Goal: Task Accomplishment & Management: Use online tool/utility

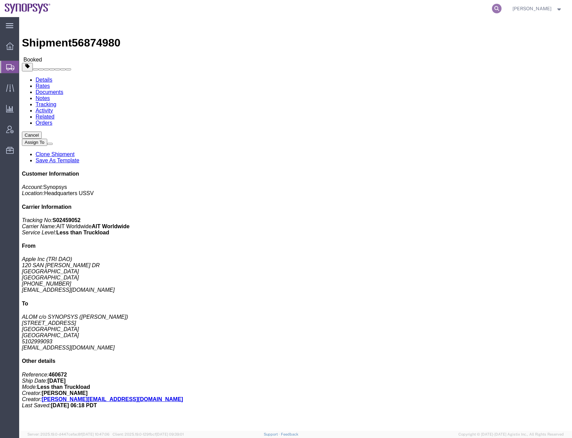
click at [501, 6] on icon at bounding box center [497, 9] width 10 height 10
paste input "56858474"
type input "56858474"
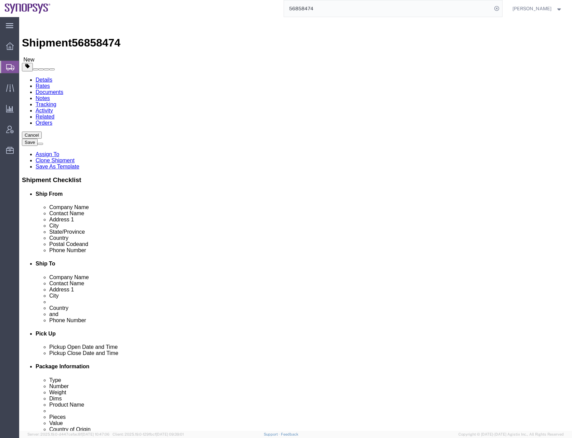
select select
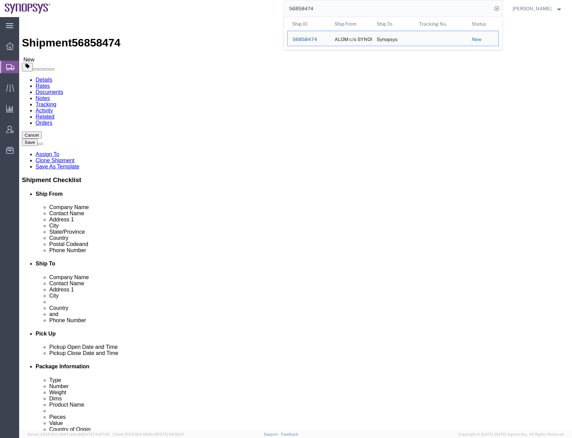
drag, startPoint x: 319, startPoint y: 143, endPoint x: 238, endPoint y: 149, distance: 80.6
click div "Location My Profile Location [GEOGRAPHIC_DATA] DE04 Agrate Brianza IT01 [GEOGRA…"
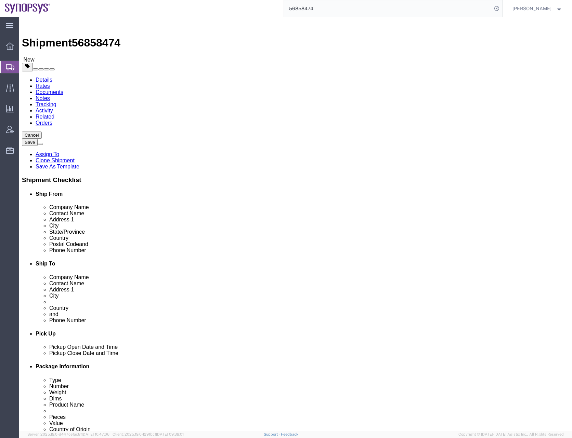
drag, startPoint x: 382, startPoint y: 152, endPoint x: 268, endPoint y: 153, distance: 114.3
click div "Address [STREET_ADDRESS]"
drag, startPoint x: 320, startPoint y: 169, endPoint x: 274, endPoint y: 172, distance: 46.0
click div "Location My Profile Location [GEOGRAPHIC_DATA] DE04 Agrate Brianza IT01 [GEOGRA…"
drag, startPoint x: 304, startPoint y: 129, endPoint x: 262, endPoint y: 129, distance: 42.1
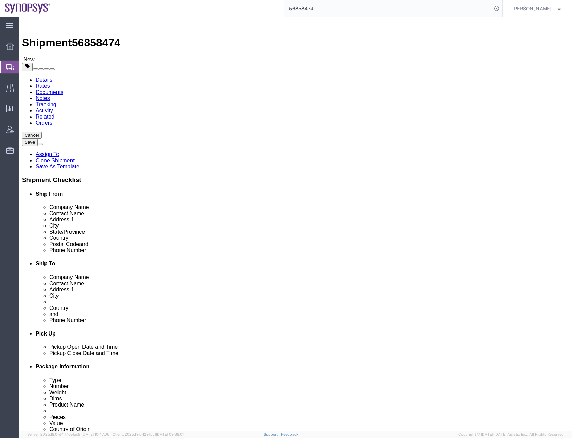
click div "Company Name Synopsys"
paste input "Technologies Company Limited"
type input "Synopsys Technologies Company Limited"
click input "[STREET_ADDRESS]"
drag, startPoint x: 397, startPoint y: 155, endPoint x: 272, endPoint y: 154, distance: 125.2
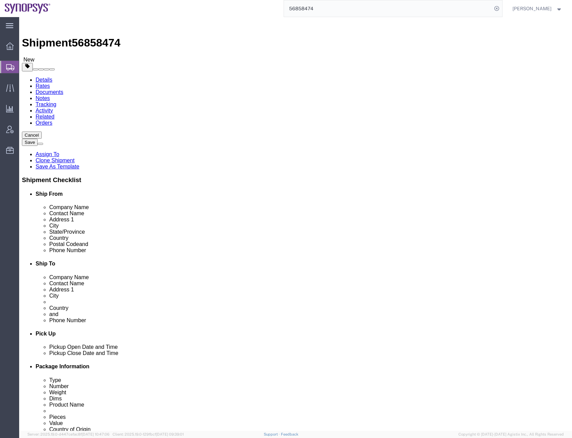
click div "Address [STREET_ADDRESS]"
paste input "Tower [STREET_ADDRESS]"
type input "Tower [STREET_ADDRESS]"
click input "Gaoliying town, [GEOGRAPHIC_DATA], [GEOGRAPHIC_DATA], [GEOGRAPHIC_DATA], [GEOGR…"
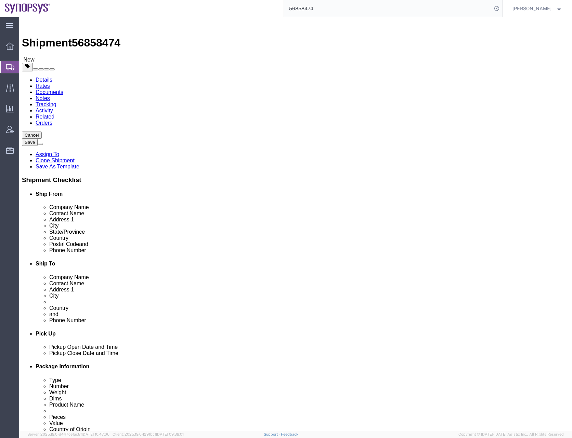
click input "Gaoliying town, [GEOGRAPHIC_DATA], [GEOGRAPHIC_DATA], [GEOGRAPHIC_DATA], [GEOGR…"
paste input "Lot 10 Units #302-306 & Units #202-203"
type input "Lot 10 Units #302-306 & Units #202-203"
click input "[GEOGRAPHIC_DATA]"
drag, startPoint x: 315, startPoint y: 181, endPoint x: 276, endPoint y: 180, distance: 39.3
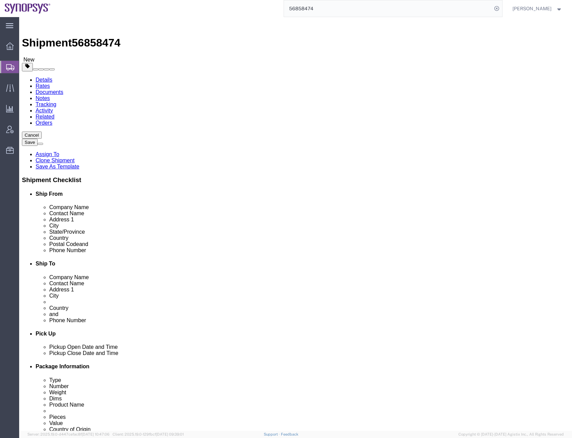
click div "City [GEOGRAPHIC_DATA]"
type input "[GEOGRAPHIC_DATA]"
click div "Shipment Information Package Information Special Services"
click input "[GEOGRAPHIC_DATA]"
click div "Shipment Information Package Information Special Services"
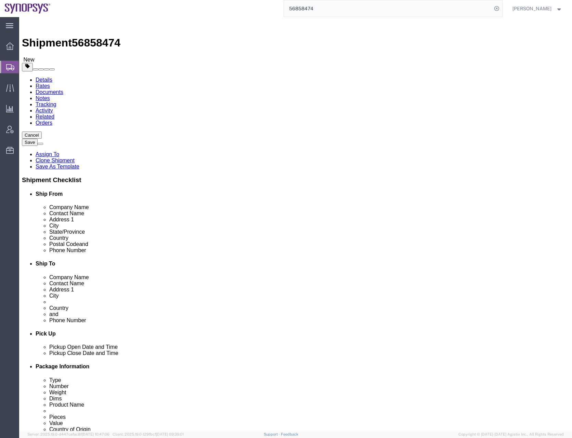
drag, startPoint x: 375, startPoint y: 154, endPoint x: 242, endPoint y: 155, distance: 133.1
click div "Address [STREET_ADDRESS]"
drag, startPoint x: 313, startPoint y: 219, endPoint x: 270, endPoint y: 218, distance: 42.8
click div "Postal Code 101303"
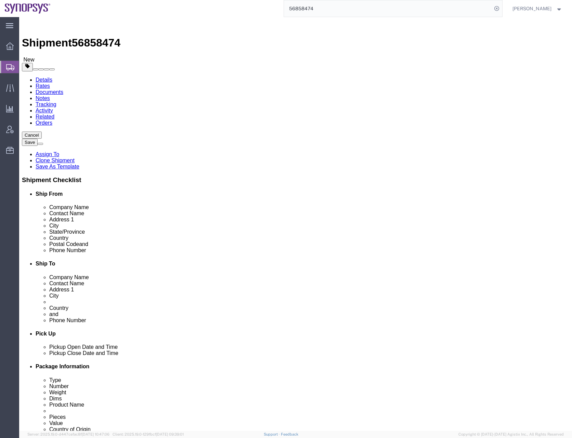
type input "200082"
click link "ADDITIONAL INFORMATION"
click icon "button"
click select "Select EIN EORI TIN VAT Other"
select select "VAT"
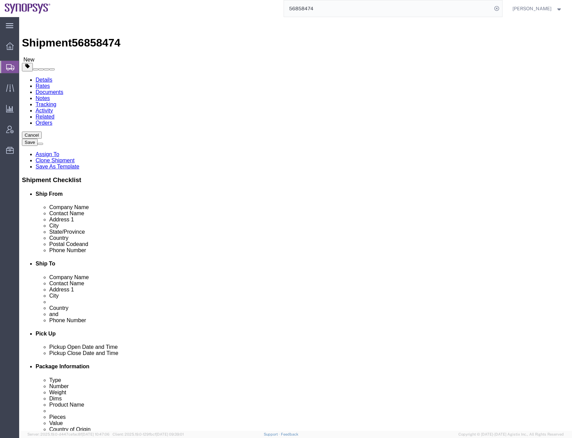
click select "Select EIN EORI TIN VAT Other"
click input "text"
paste input "91310000MA1G96PAX6"
type input "91310000MA1G96PAX6"
click div "Ship From Location Location My Profile Location [GEOGRAPHIC_DATA] DE04 Agrate B…"
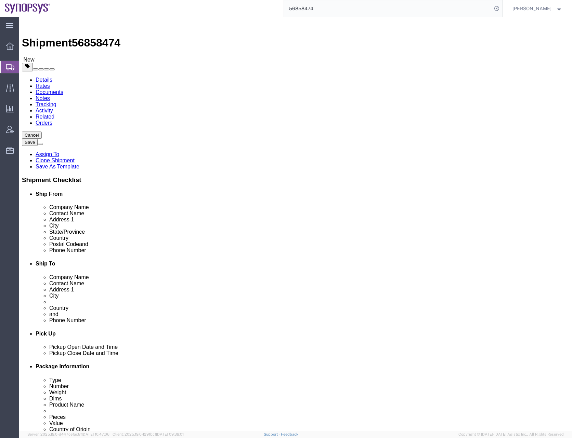
click div "Ship From Location Location My Profile Location [GEOGRAPHIC_DATA] DE04 Agrate B…"
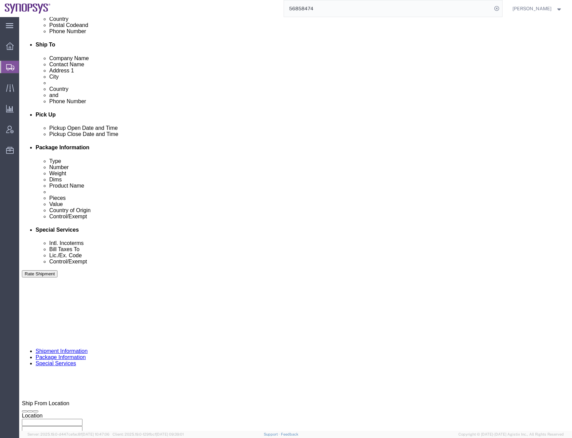
scroll to position [226, 0]
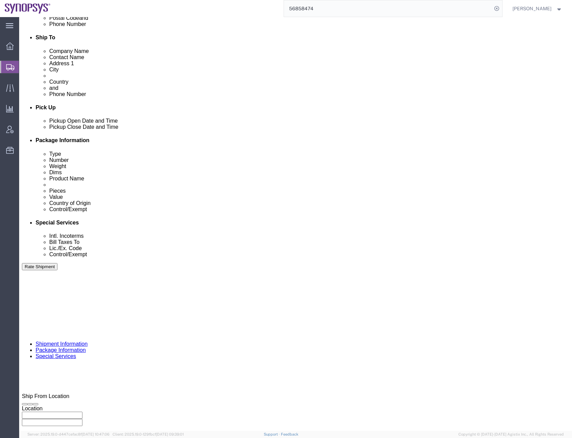
click button "Continue"
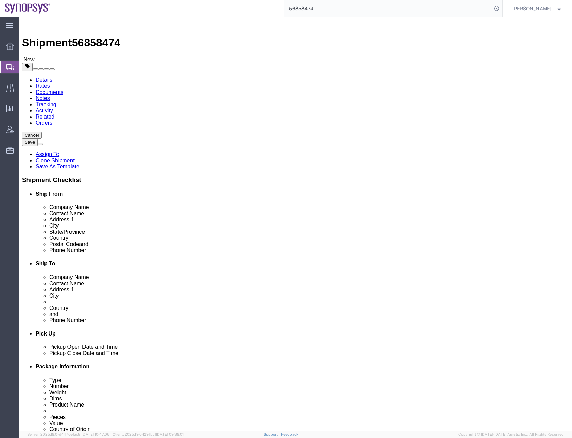
click div "Previous Continue"
click input "1"
drag, startPoint x: 100, startPoint y: 163, endPoint x: 72, endPoint y: 163, distance: 28.4
click div "Weight 50.00 Select kgs lbs Ship. t°"
type input "18"
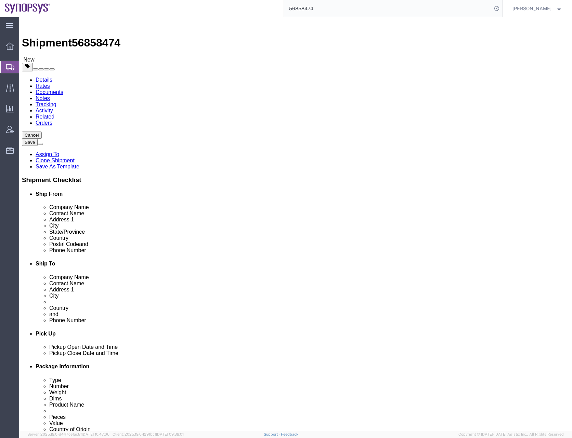
click dd "8.00 Each"
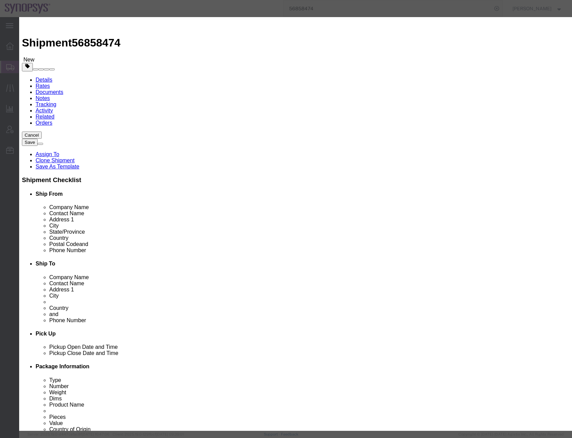
click select "Select [GEOGRAPHIC_DATA] [GEOGRAPHIC_DATA] [GEOGRAPHIC_DATA] [GEOGRAPHIC_DATA] …"
select select "US"
click select "Select [GEOGRAPHIC_DATA] [GEOGRAPHIC_DATA] [GEOGRAPHIC_DATA] [GEOGRAPHIC_DATA] …"
drag, startPoint x: 358, startPoint y: 246, endPoint x: 329, endPoint y: 247, distance: 28.7
click div "ECCN ear99"
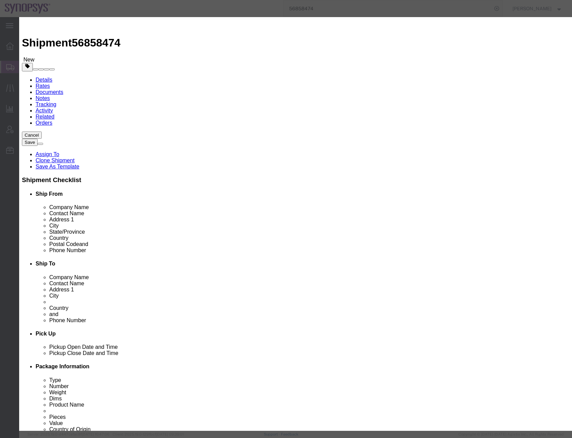
type input "EAR99"
click button "Save & Close"
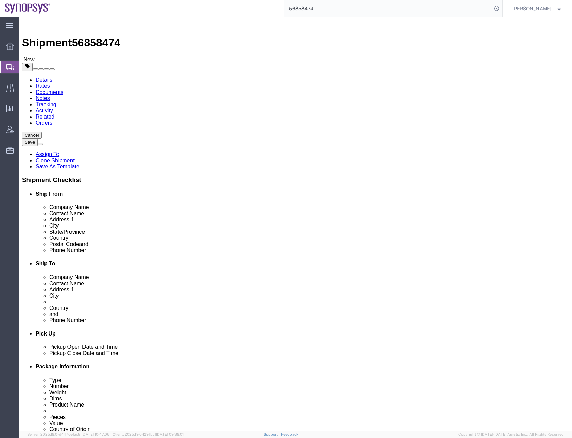
click div "Previous Continue"
click input "1"
type input "23"
type input "14"
type input "12"
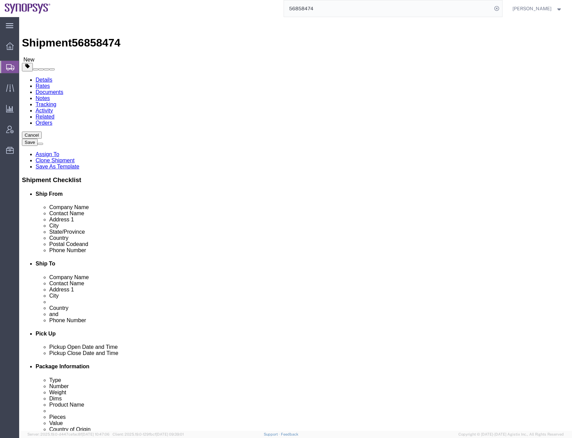
click dd "711.92 USD"
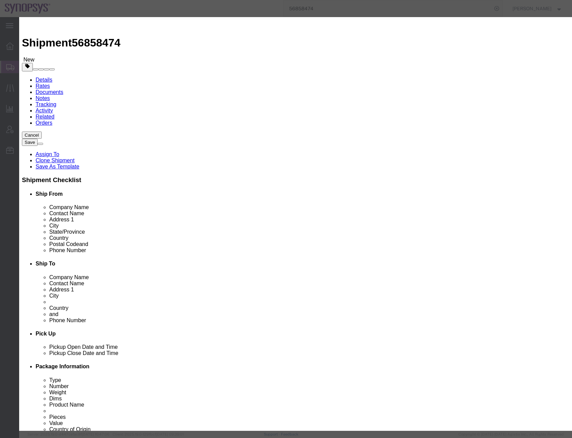
click button "Save & Close"
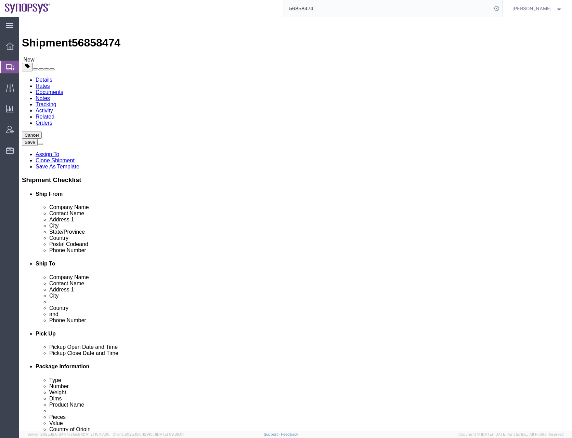
click div "Shipment 56858474 New Details Rates Documents Notes Tracking Activity Related O…"
click button "Save"
click icon
click input "Tower [STREET_ADDRESS]"
drag, startPoint x: 381, startPoint y: 155, endPoint x: 272, endPoint y: 149, distance: 109.6
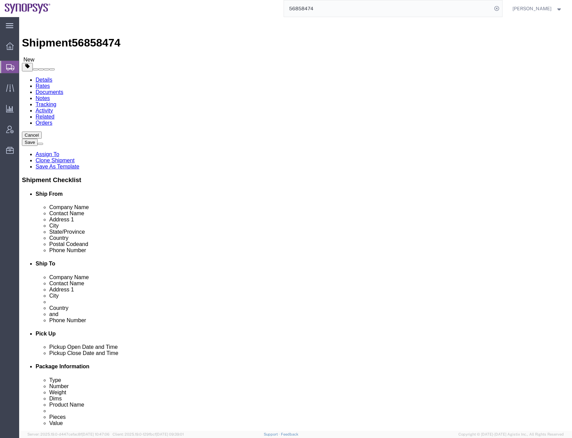
click div "Address [STREET_ADDRESS]"
paste input "[STREET_ADDRESS]"
type input "[STREET_ADDRESS]"
click input "Lot 10 Units #302-306 & Units #202-203"
drag, startPoint x: 381, startPoint y: 168, endPoint x: 278, endPoint y: 167, distance: 103.0
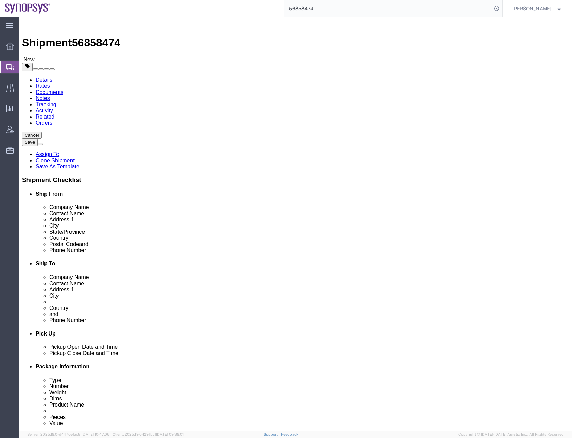
click div "Address 2 Lot 10 Units #302-306 & Units #202-203"
paste input "Gaoliying town, [GEOGRAPHIC_DATA]"
type input "Gaoliying town, [GEOGRAPHIC_DATA]"
drag, startPoint x: 314, startPoint y: 179, endPoint x: 263, endPoint y: 179, distance: 50.6
click div "City [GEOGRAPHIC_DATA] [GEOGRAPHIC_DATA]"
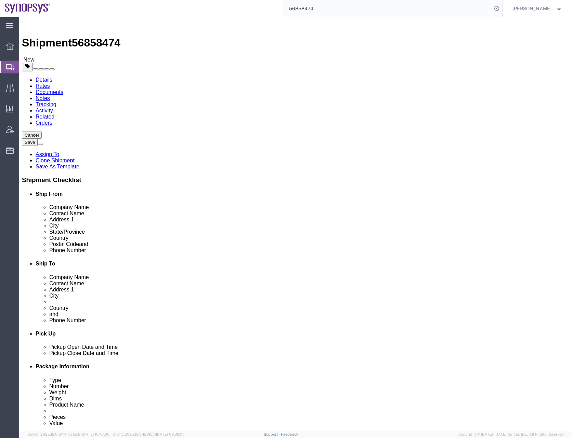
type input "[GEOGRAPHIC_DATA]"
type input "y"
type input "c"
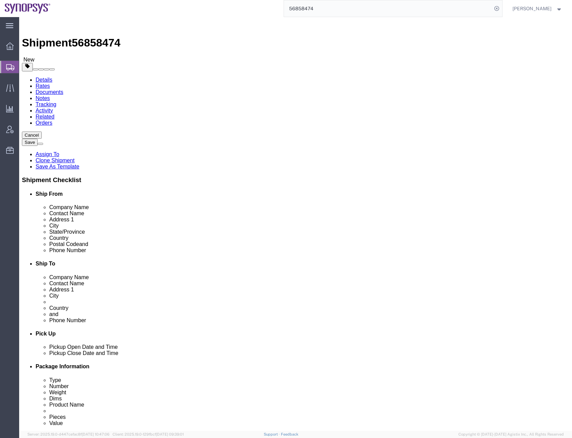
type input "y"
drag, startPoint x: 308, startPoint y: 220, endPoint x: 252, endPoint y: 218, distance: 56.1
click div "Postal Code 200082"
type input "101303"
click div "Ship From Location Location My Profile Location [GEOGRAPHIC_DATA] DE04 Agrate B…"
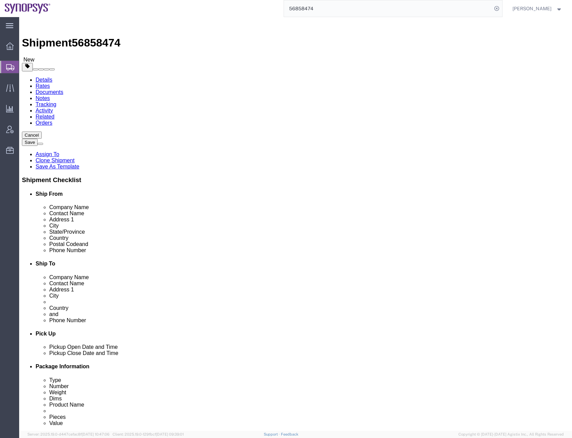
click button "Save"
click input "be"
type input "b"
click input "Gaoliying town, [GEOGRAPHIC_DATA]"
type input "Gaoliying town, [GEOGRAPHIC_DATA], [GEOGRAPHIC_DATA]"
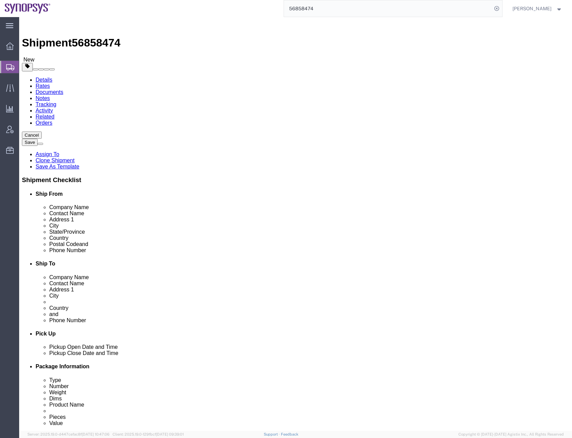
click div "Ship From Location Location My Profile Location [GEOGRAPHIC_DATA] DE04 Agrate B…"
click button "Save"
click div "Ship From Location Location My Profile Location [GEOGRAPHIC_DATA] DE04 Agrate B…"
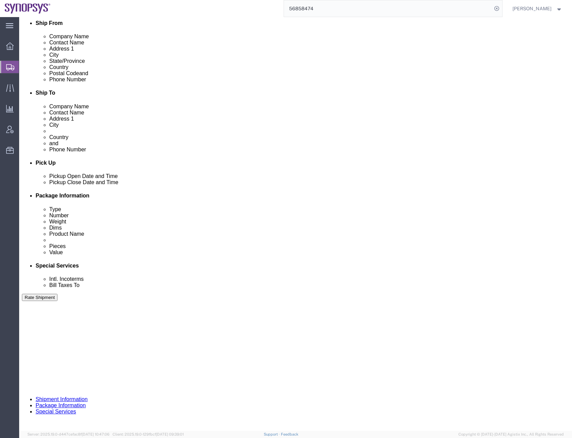
scroll to position [226, 0]
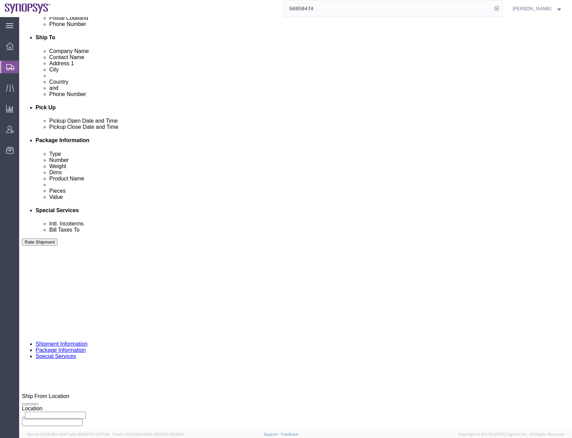
click button "Continue"
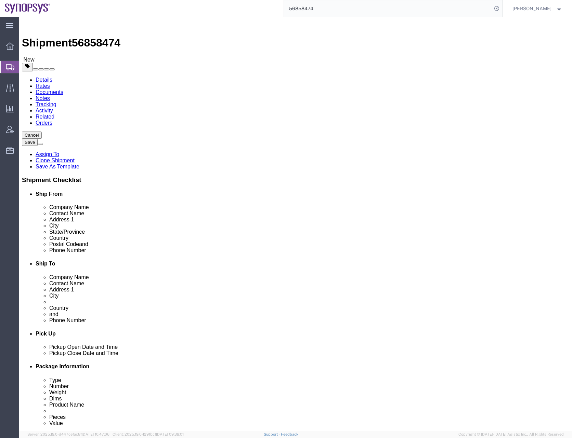
click button "Continue"
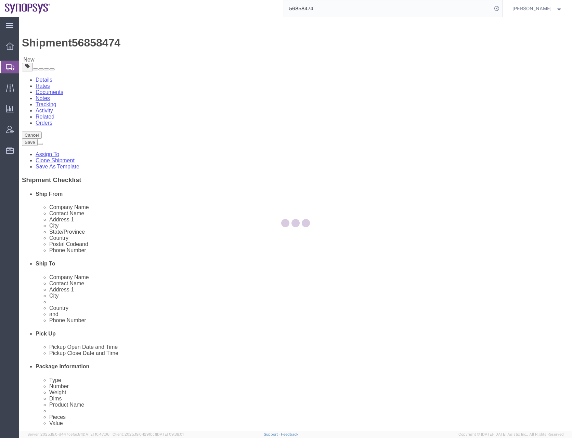
select select
select select "COSTCENTER"
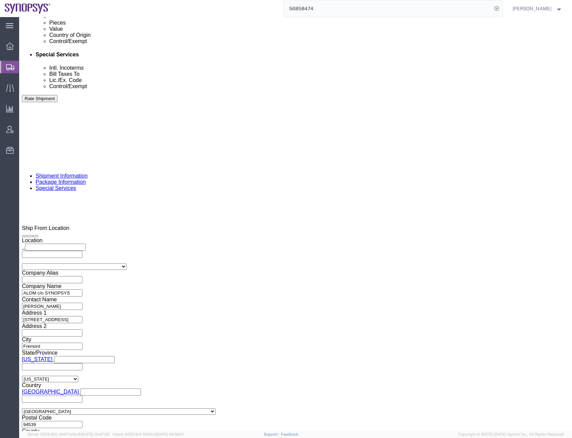
scroll to position [410, 0]
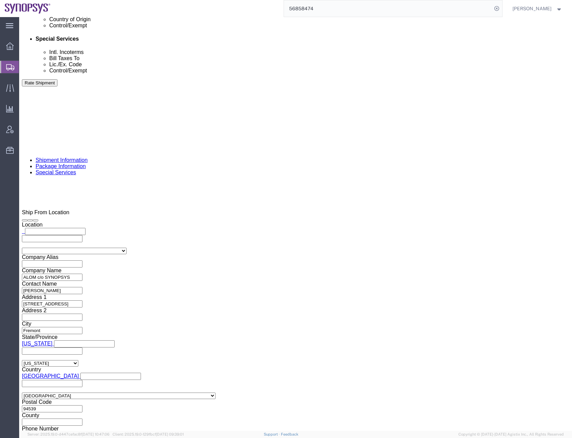
click link
type input "[EMAIL_ADDRESS][DOMAIN_NAME],[EMAIL_ADDRESS][DOMAIN_NAME],[PERSON_NAME][EMAIL_A…"
type input "[EMAIL_ADDRESS][DOMAIN_NAME]"
type input "[EMAIL_ADDRESS][DOMAIN_NAME],[EMAIL_ADDRESS][DOMAIN_NAME],[PERSON_NAME][EMAIL_A…"
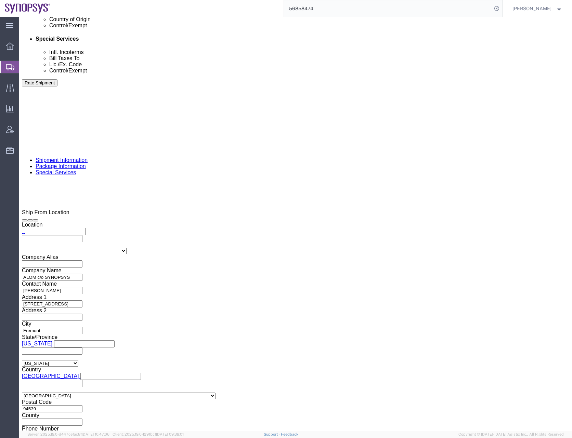
drag, startPoint x: 235, startPoint y: 254, endPoint x: 219, endPoint y: 256, distance: 16.2
click div "To [EMAIL_ADDRESS][DOMAIN_NAME] [EMAIL_ADDRESS][DOMAIN_NAME] [PERSON_NAME][EMAI…"
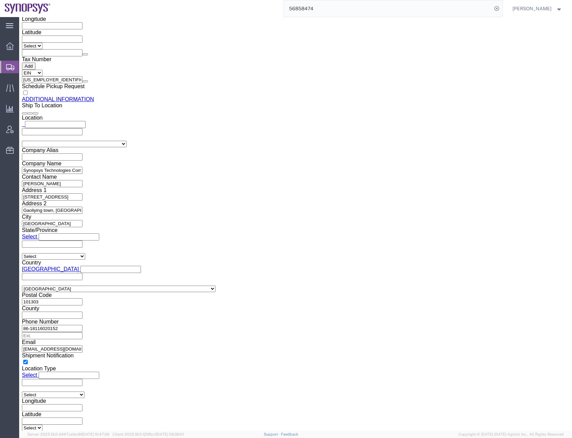
scroll to position [924, 0]
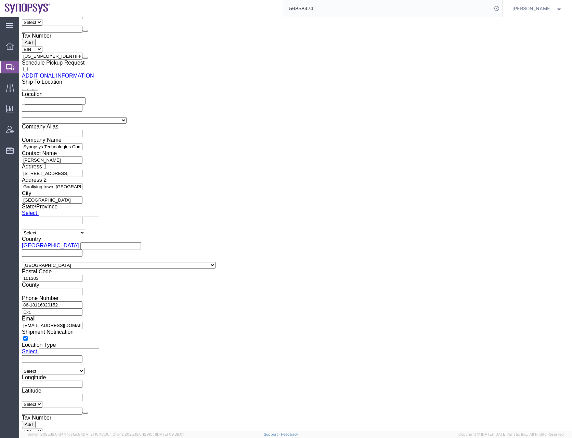
select select "MYPROFILE"
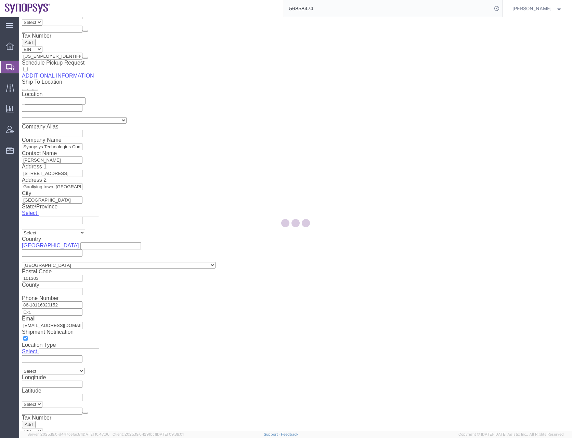
type input "Synopsys Headquarters USSV"
type input "[STREET_ADDRESS]"
select select "US"
type input "[PERSON_NAME]"
type input "0016505845000"
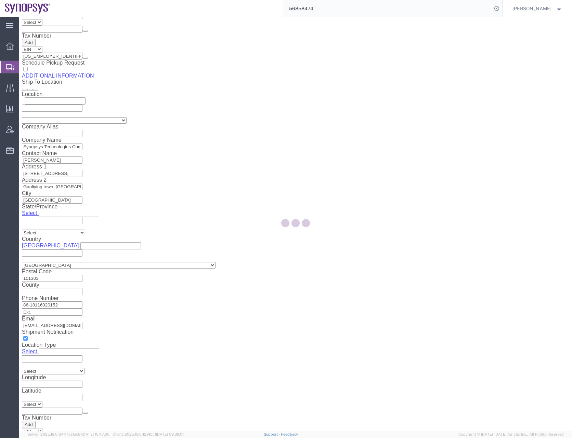
type input "Sunnyvale"
type input "94085"
type input "[US_EMPLOYER_IDENTIFICATION_NUMBER]"
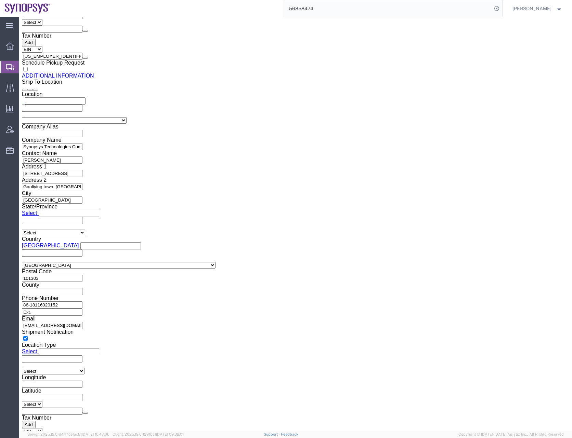
select select "CA"
click input "0016505845000"
type input "6505845000"
click button "Rate Shipment"
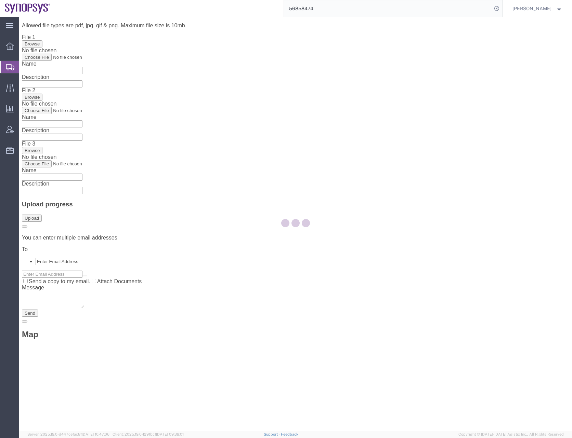
scroll to position [0, 0]
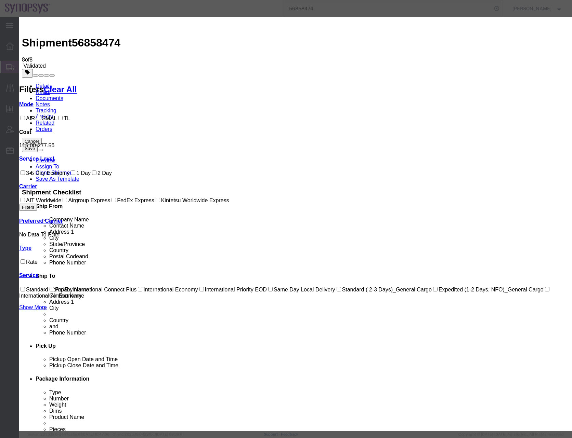
select select "62"
select select "34062"
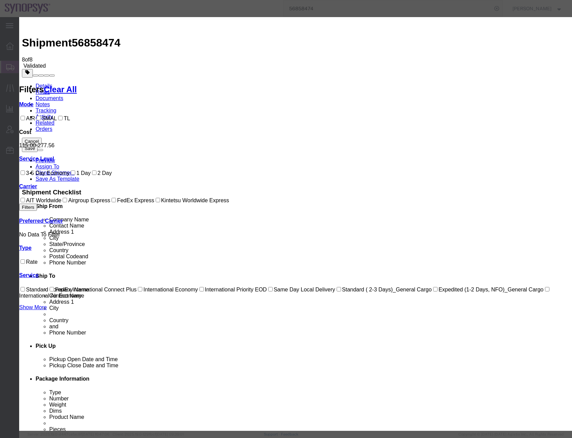
checkbox input "true"
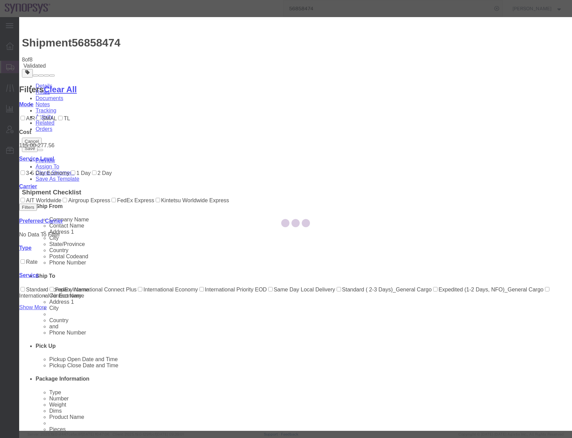
type input "[PERSON_NAME]"
type input "0016505845000"
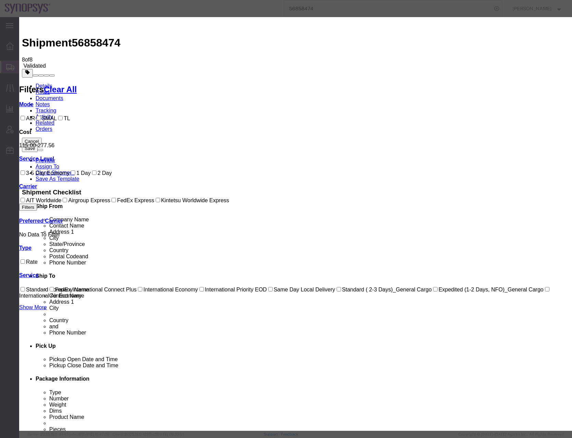
paste input "340513927910"
type input "340513927910"
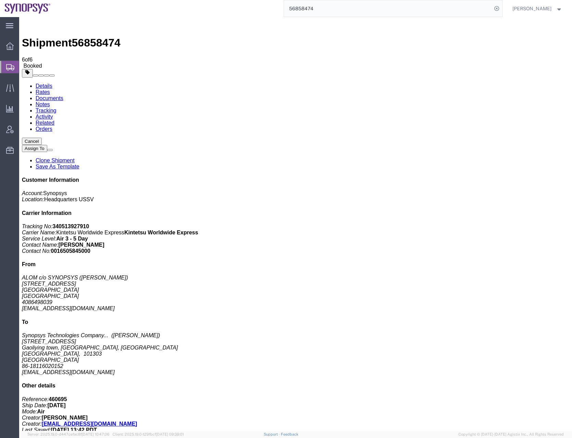
checkbox input "false"
